Goal: Task Accomplishment & Management: Manage account settings

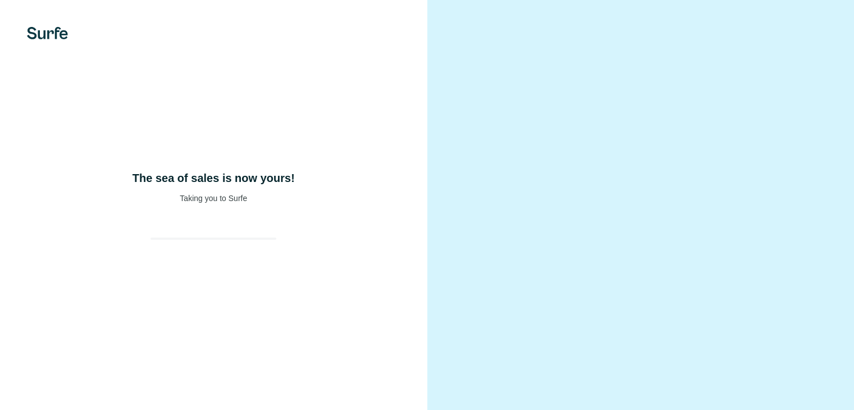
click at [249, 302] on div "The sea of sales is now yours! Taking you to Surfe" at bounding box center [213, 205] width 427 height 410
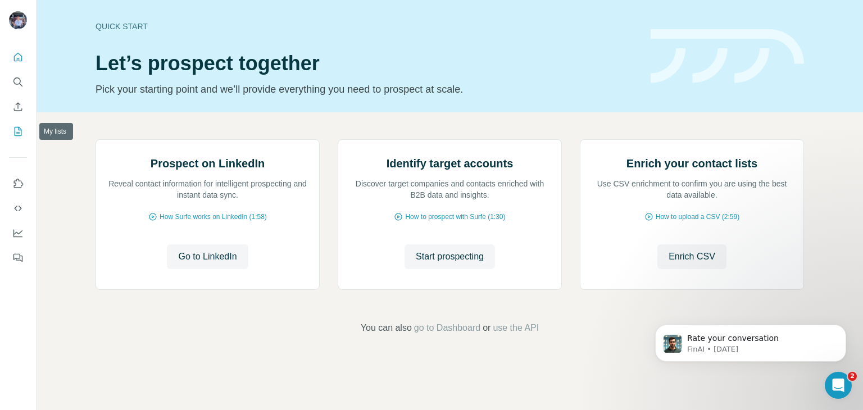
click at [18, 137] on icon "My lists" at bounding box center [17, 131] width 11 height 11
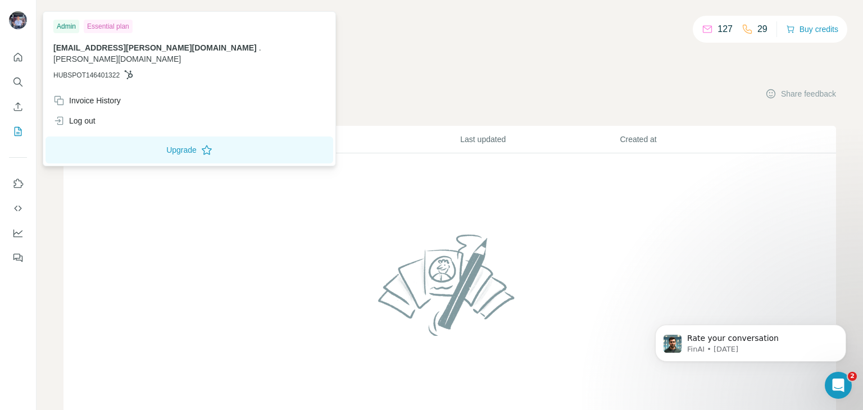
click at [21, 17] on img at bounding box center [18, 20] width 18 height 18
click at [103, 95] on div "Invoice History" at bounding box center [86, 100] width 67 height 11
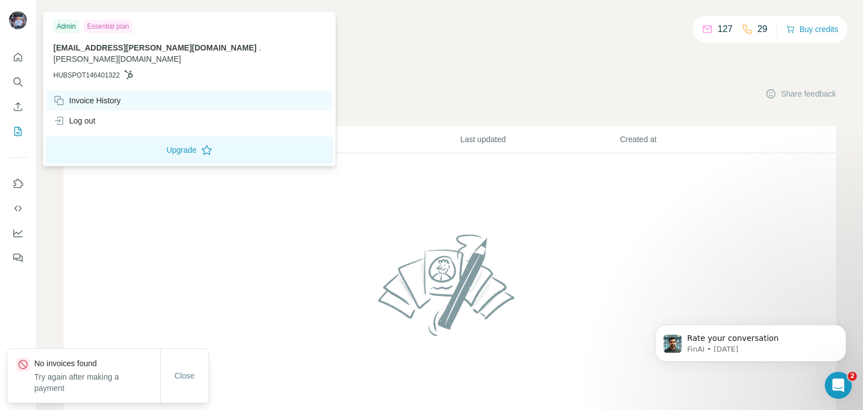
click at [115, 95] on div "Invoice History" at bounding box center [86, 100] width 67 height 11
click at [89, 95] on div "Invoice History" at bounding box center [86, 100] width 67 height 11
click at [201, 144] on icon at bounding box center [206, 149] width 11 height 11
click at [85, 95] on div "Invoice History" at bounding box center [86, 100] width 67 height 11
